Goal: Information Seeking & Learning: Learn about a topic

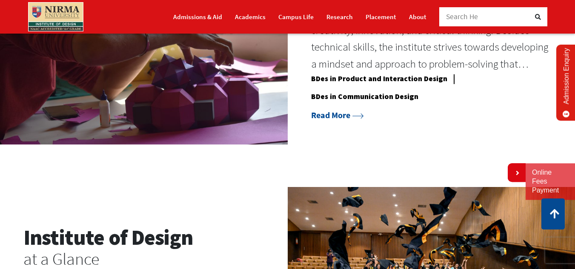
scroll to position [737, 0]
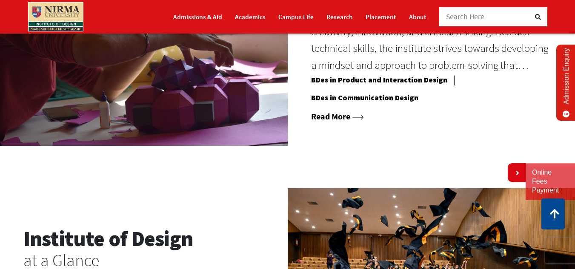
click at [345, 122] on link "Read More" at bounding box center [337, 116] width 53 height 11
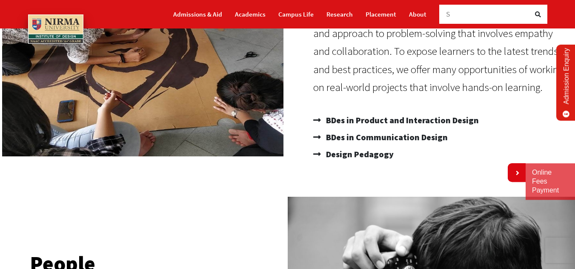
scroll to position [170, 0]
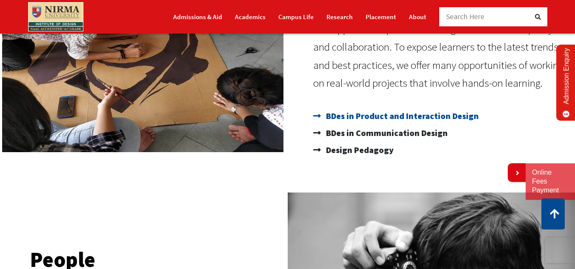
click at [363, 115] on span "BDes in Product and Interaction Design" at bounding box center [401, 116] width 155 height 17
